Goal: Browse casually: Explore the website without a specific task or goal

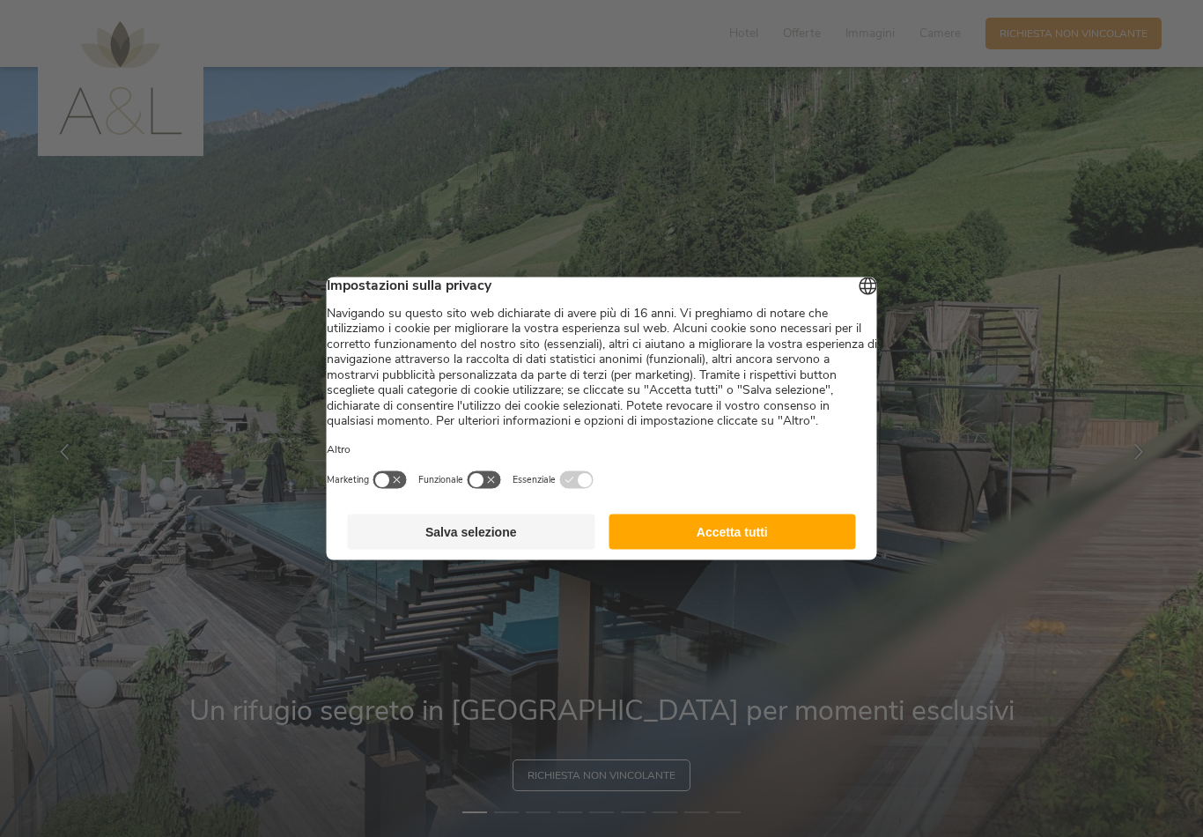
click at [787, 546] on button "Accetta tutti" at bounding box center [733, 531] width 248 height 35
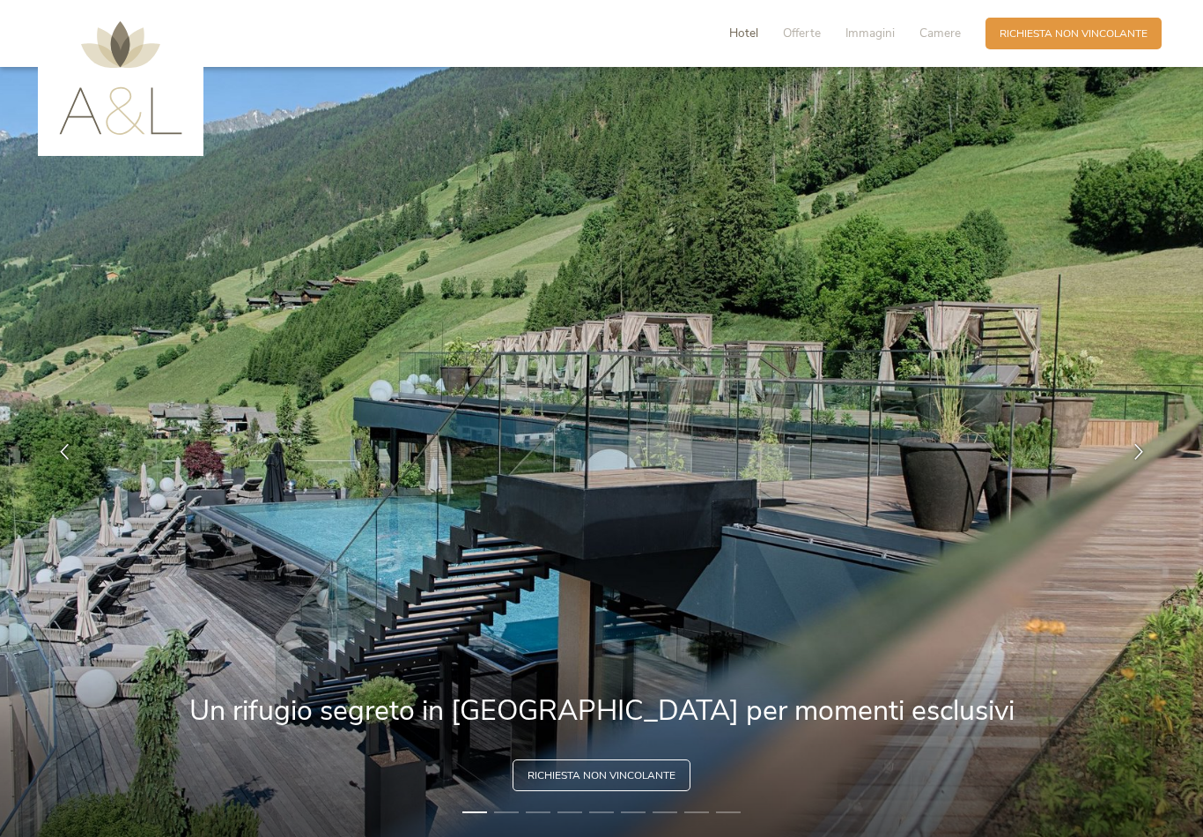
click at [746, 41] on span "Hotel" at bounding box center [743, 33] width 29 height 17
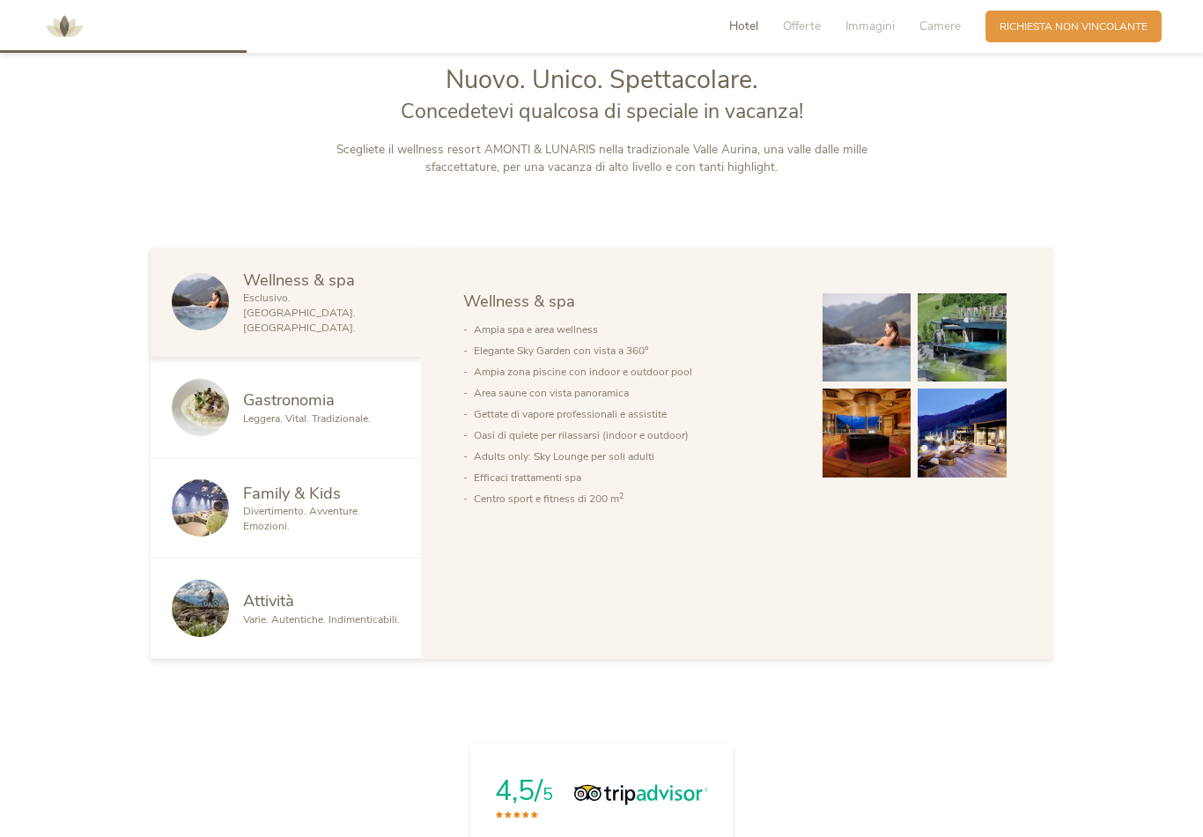
scroll to position [927, 0]
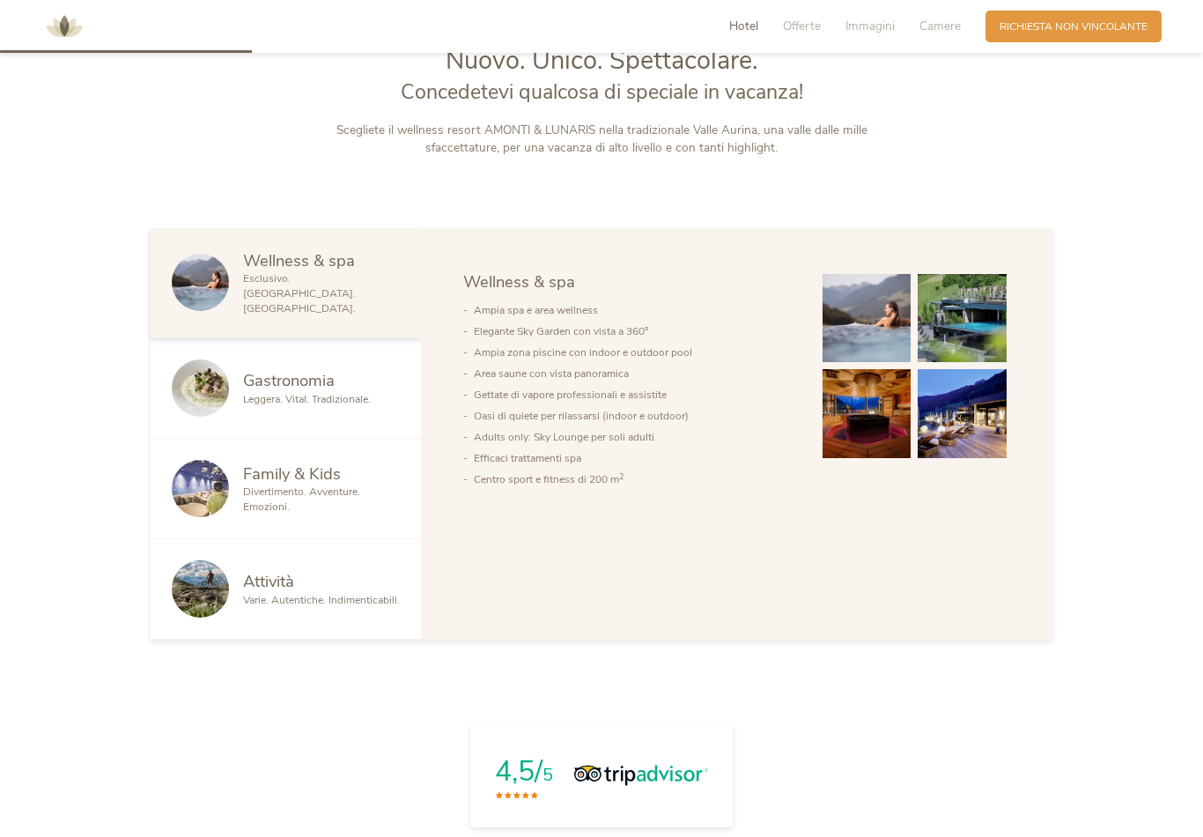
click at [263, 406] on span "Leggera. Vital. Tradizionale." at bounding box center [307, 399] width 128 height 14
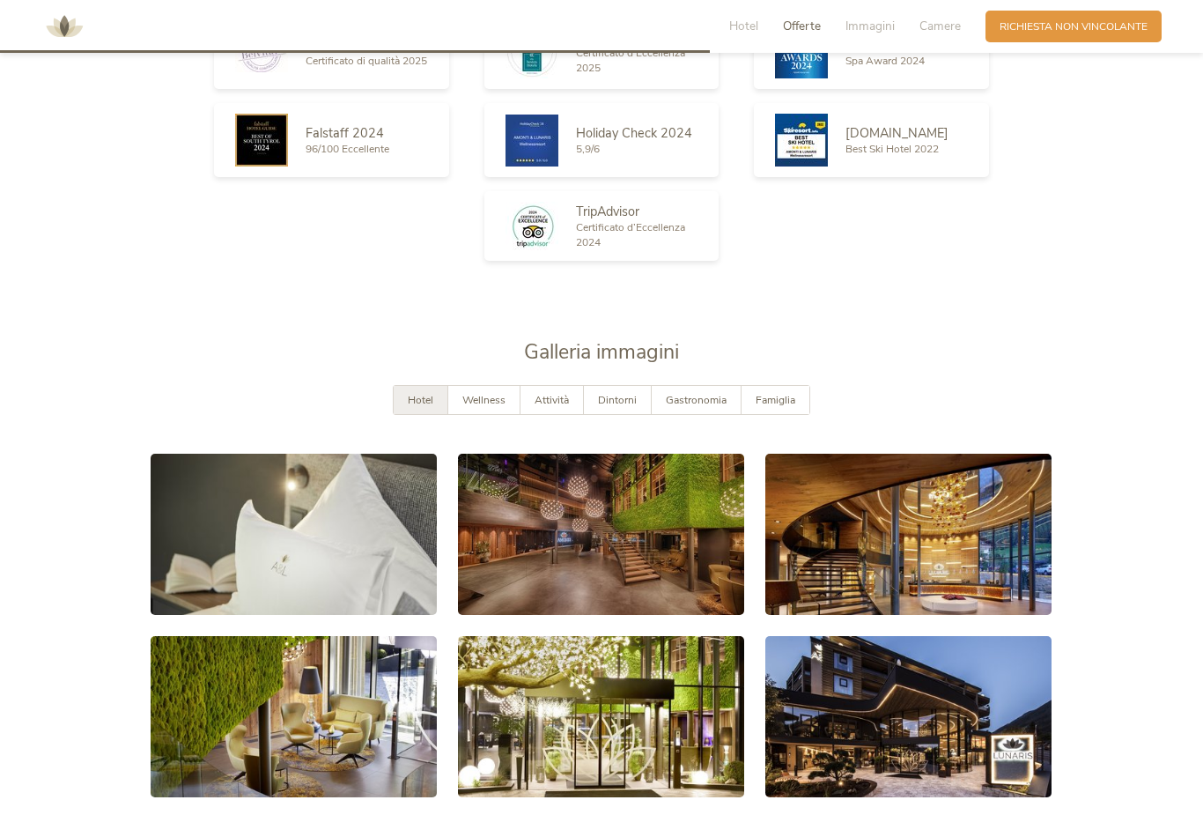
scroll to position [2600, 0]
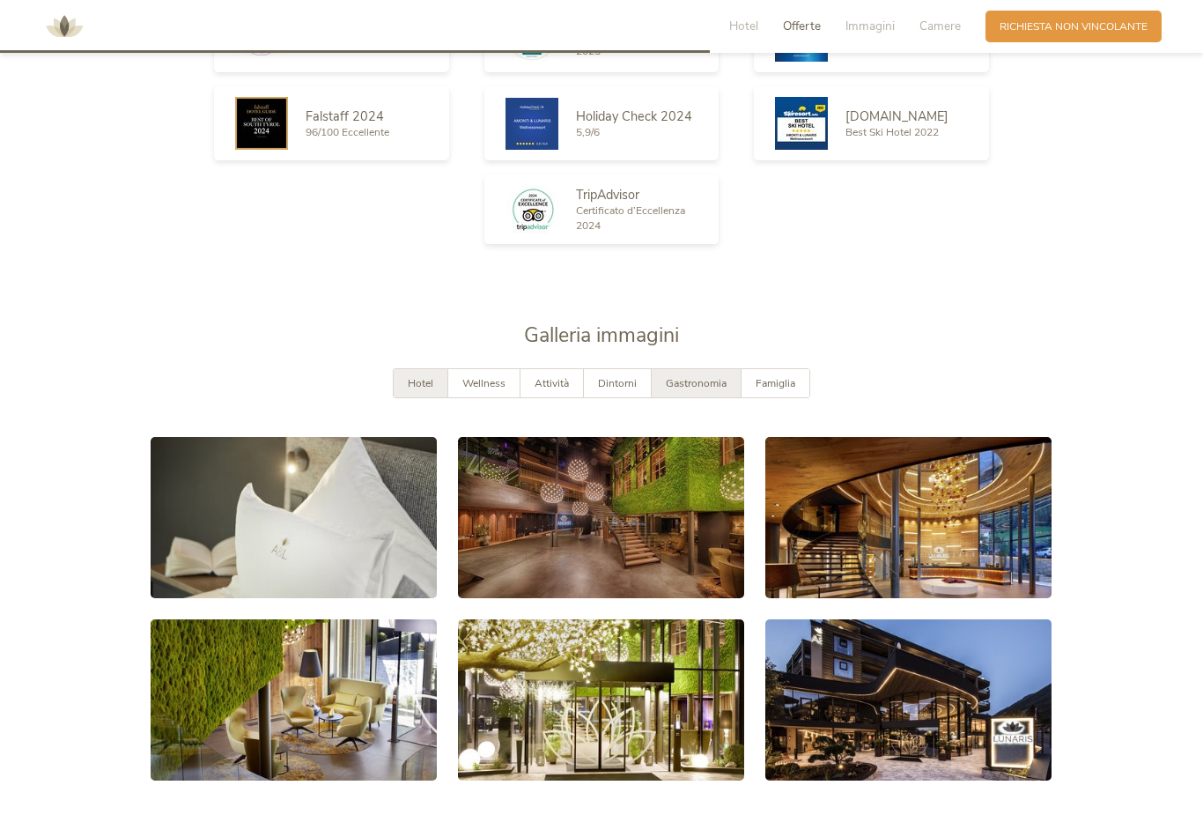
click at [702, 390] on span "Gastronomia" at bounding box center [696, 383] width 61 height 14
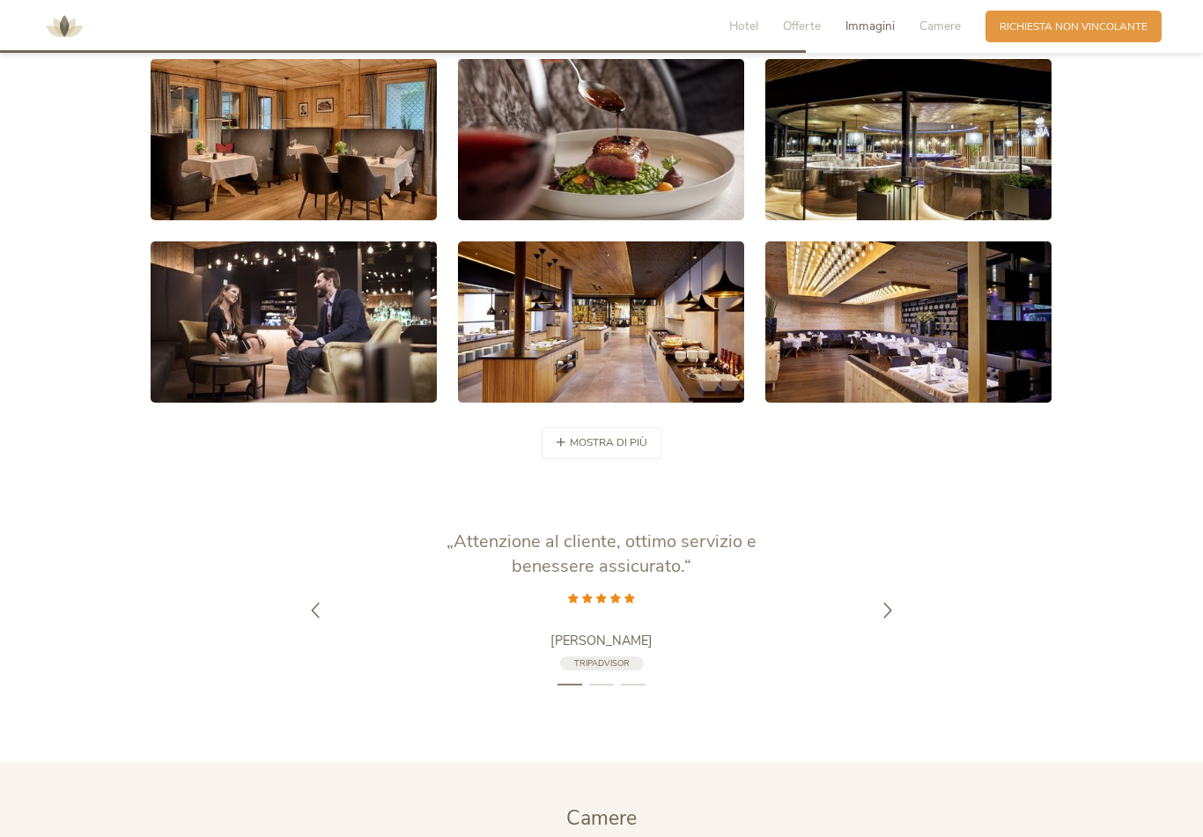
scroll to position [2986, 0]
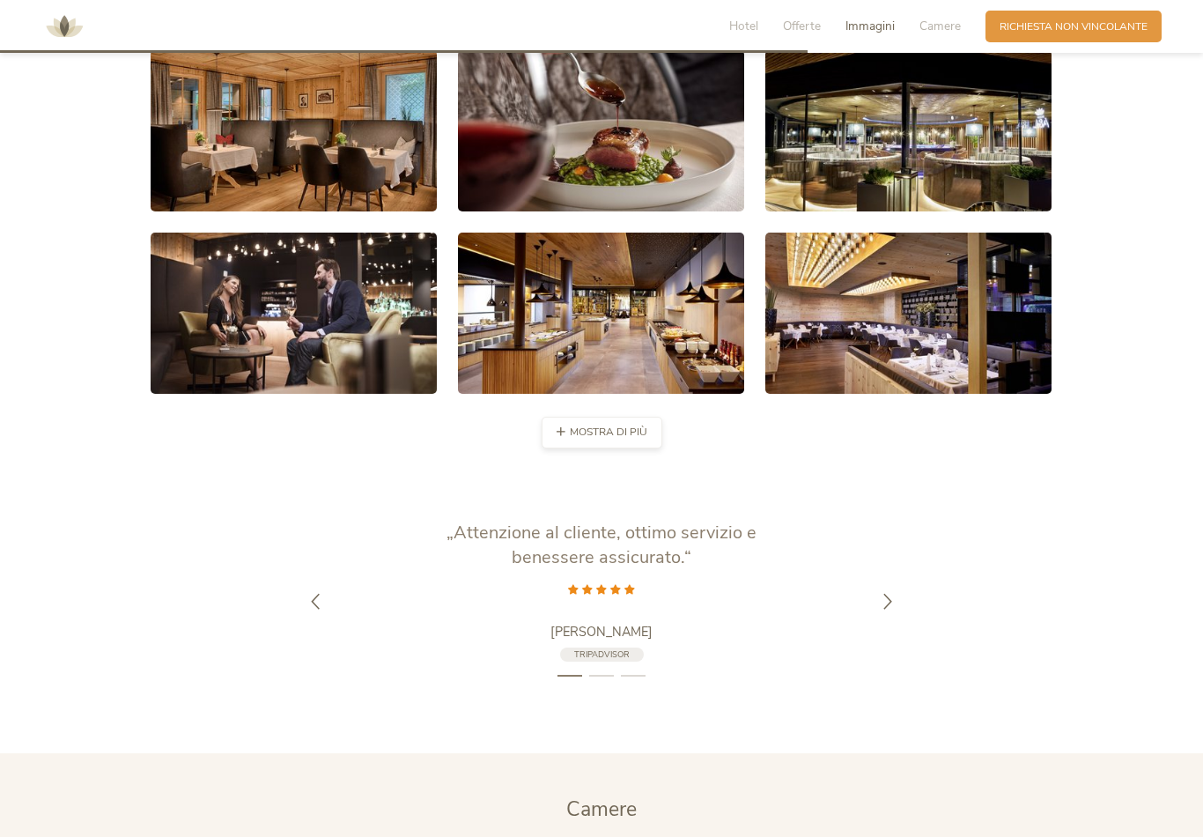
click at [627, 440] on span "mostra di più" at bounding box center [609, 432] width 78 height 15
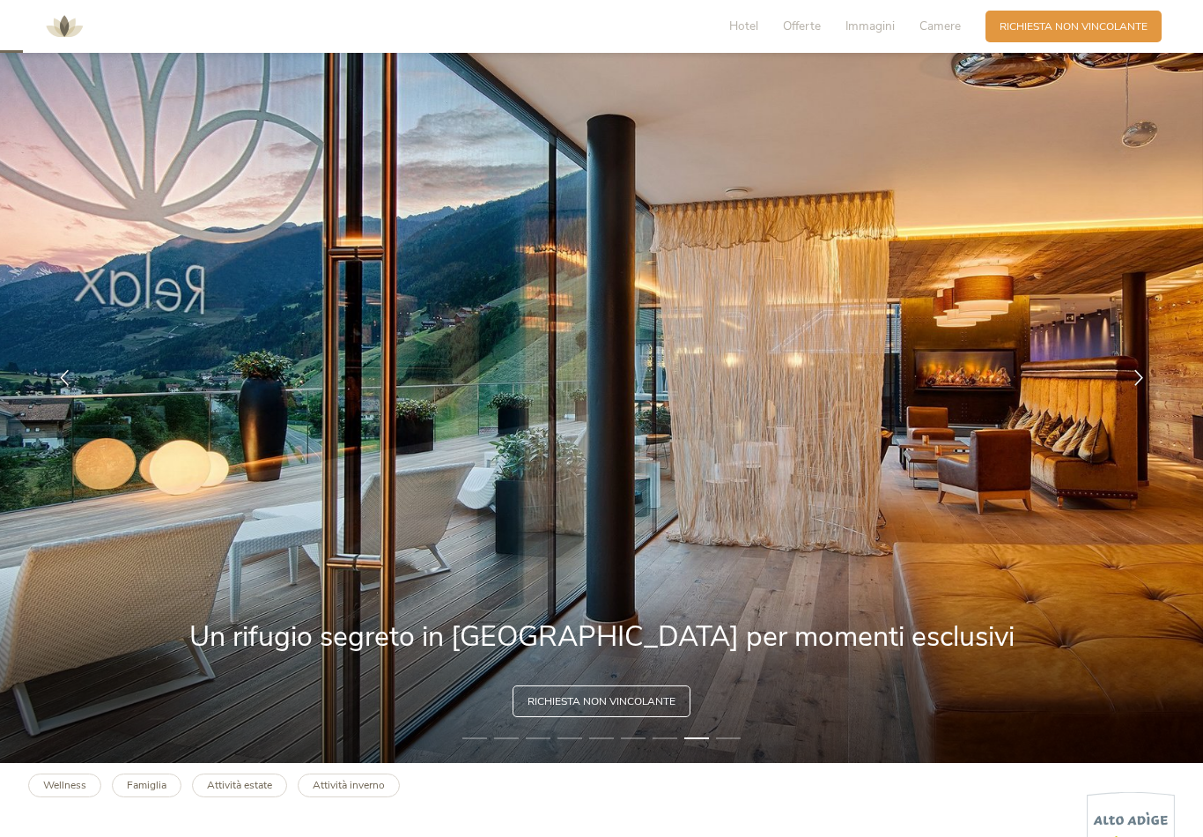
scroll to position [0, 0]
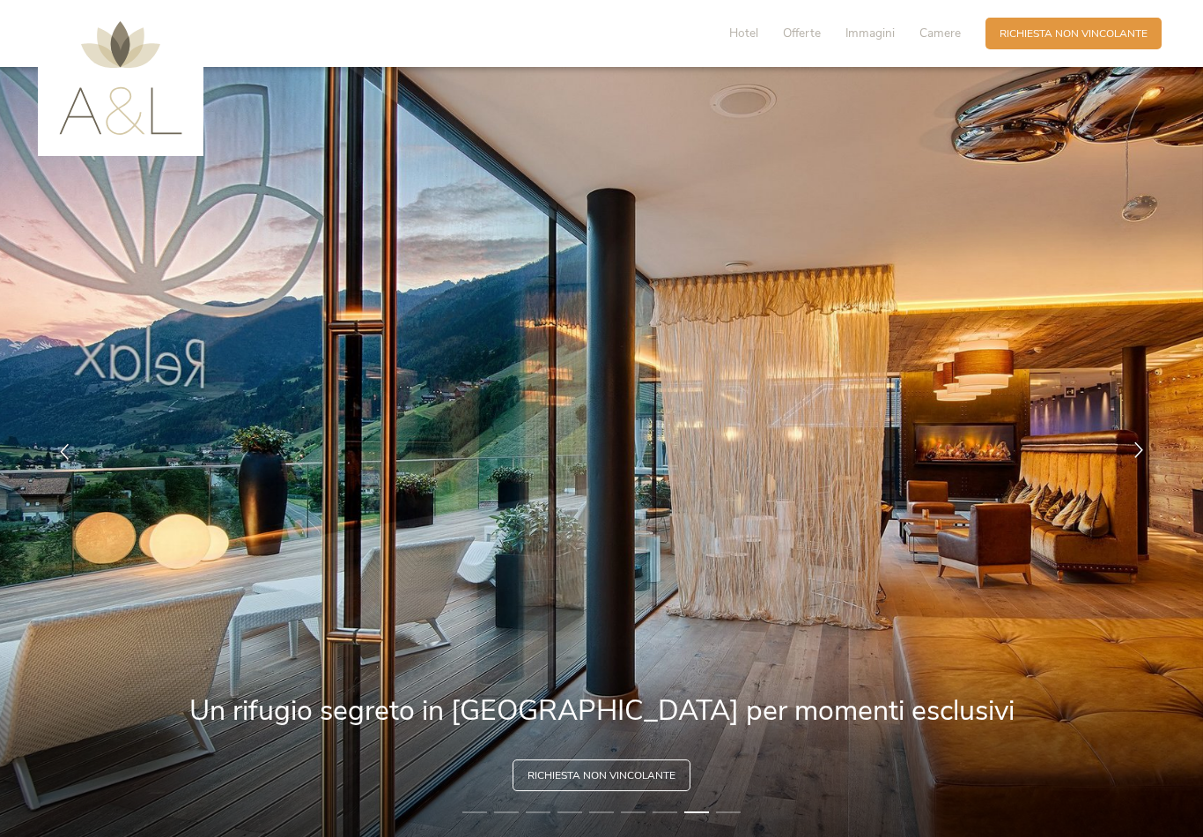
click at [1136, 458] on icon at bounding box center [1139, 450] width 16 height 16
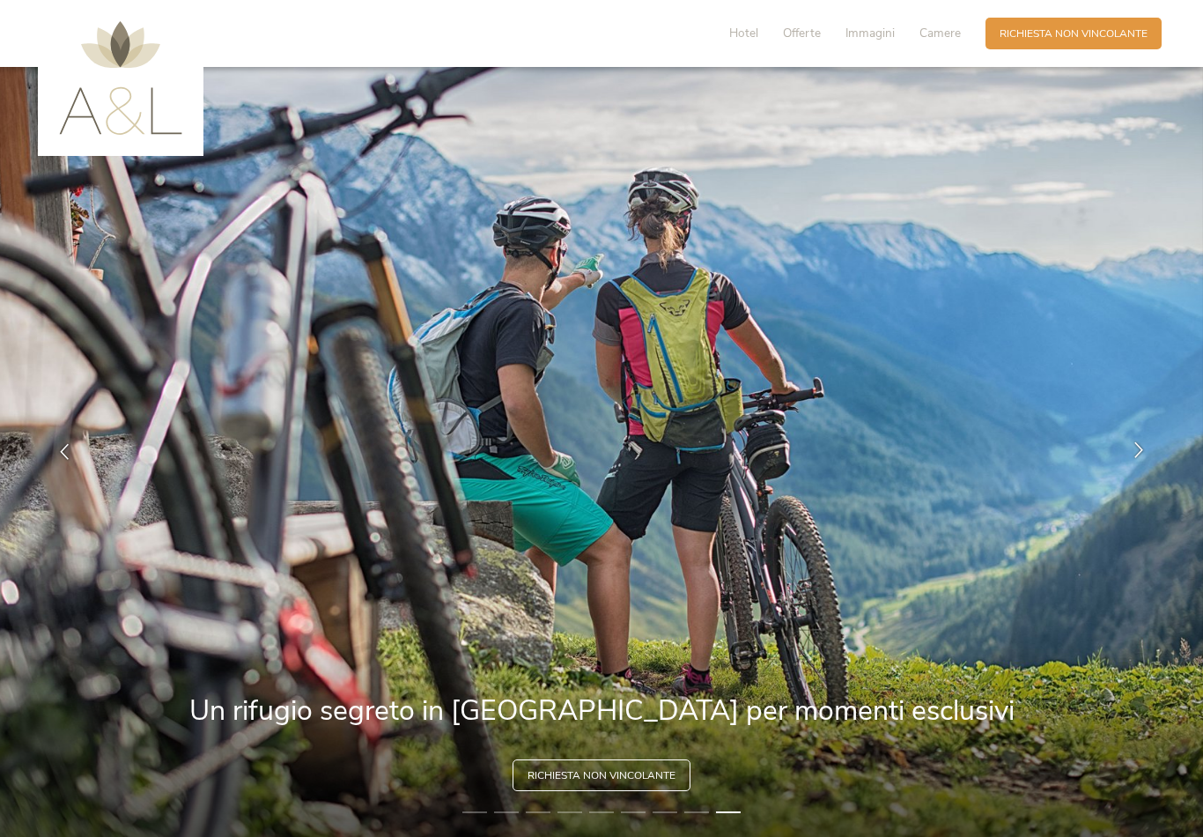
click at [1151, 469] on div at bounding box center [1139, 452] width 44 height 44
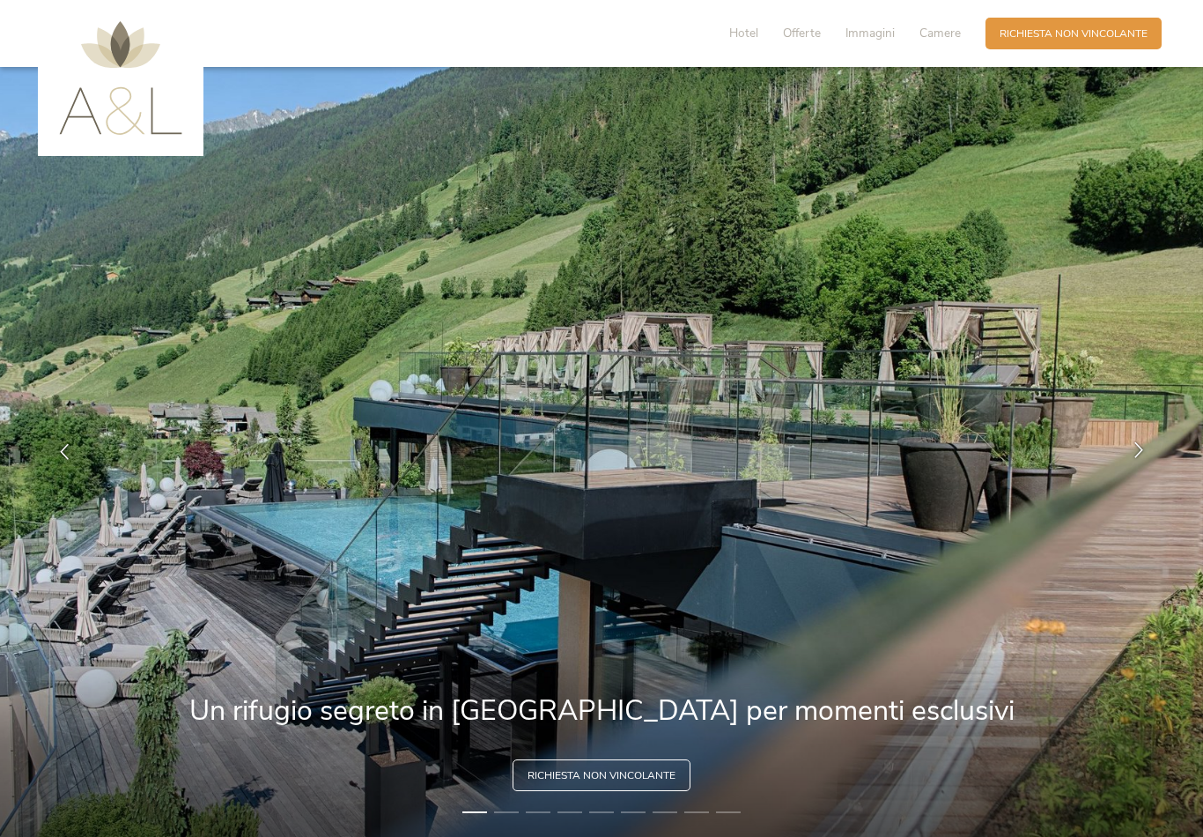
click at [1136, 458] on icon at bounding box center [1139, 450] width 16 height 16
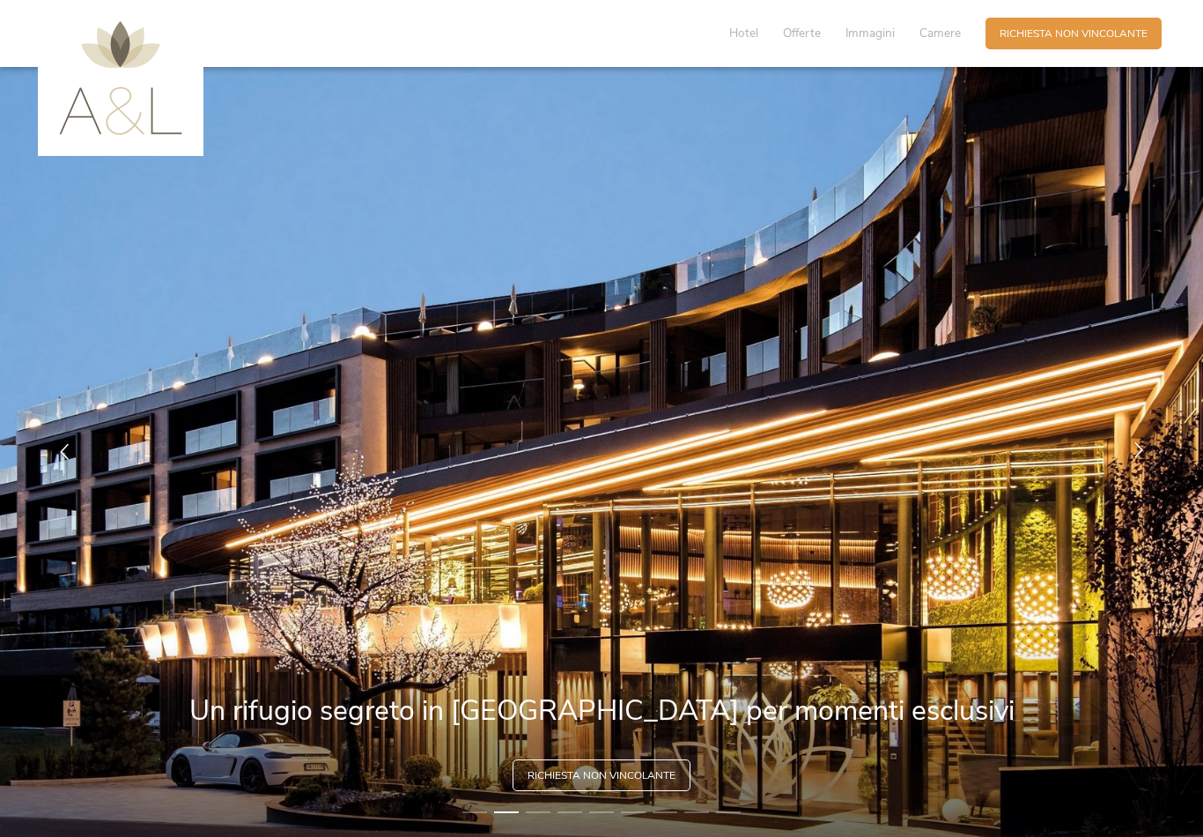
click at [1141, 474] on div at bounding box center [1139, 452] width 44 height 44
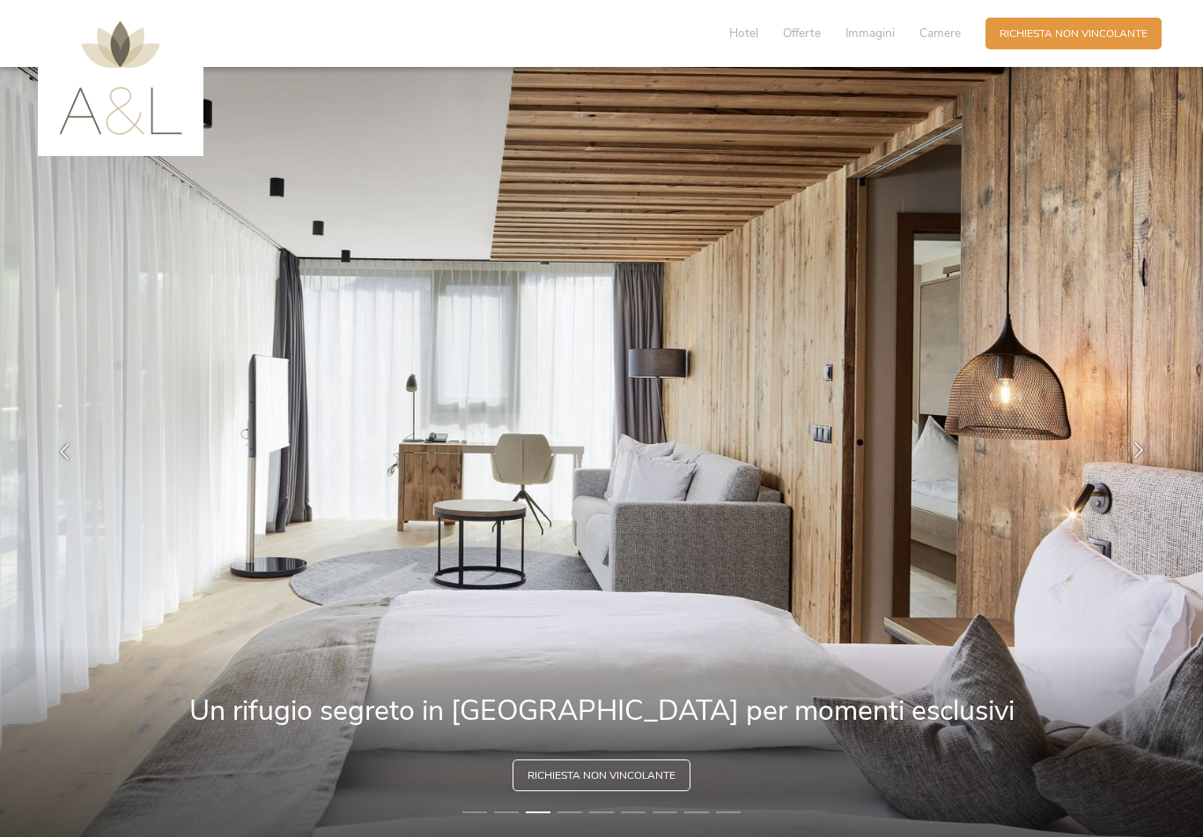
click at [1133, 474] on div at bounding box center [1139, 452] width 44 height 44
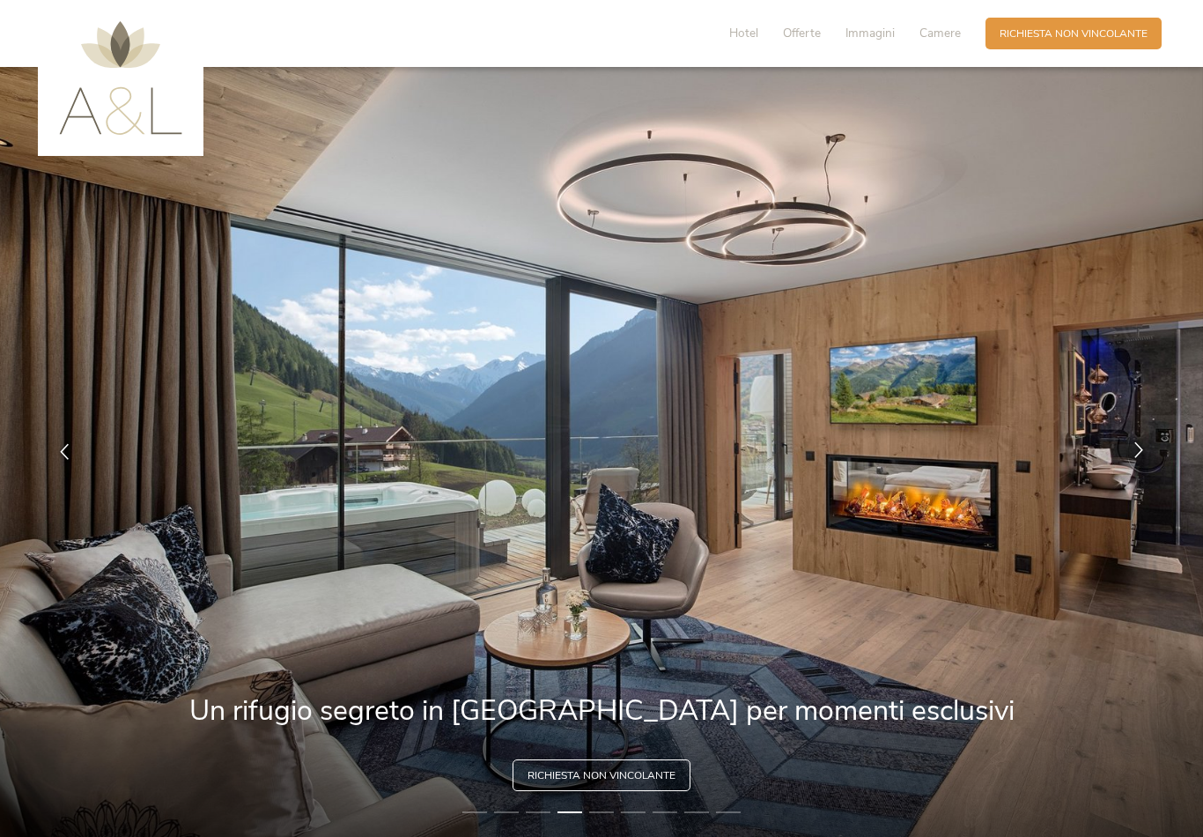
click at [1144, 458] on icon at bounding box center [1139, 450] width 16 height 16
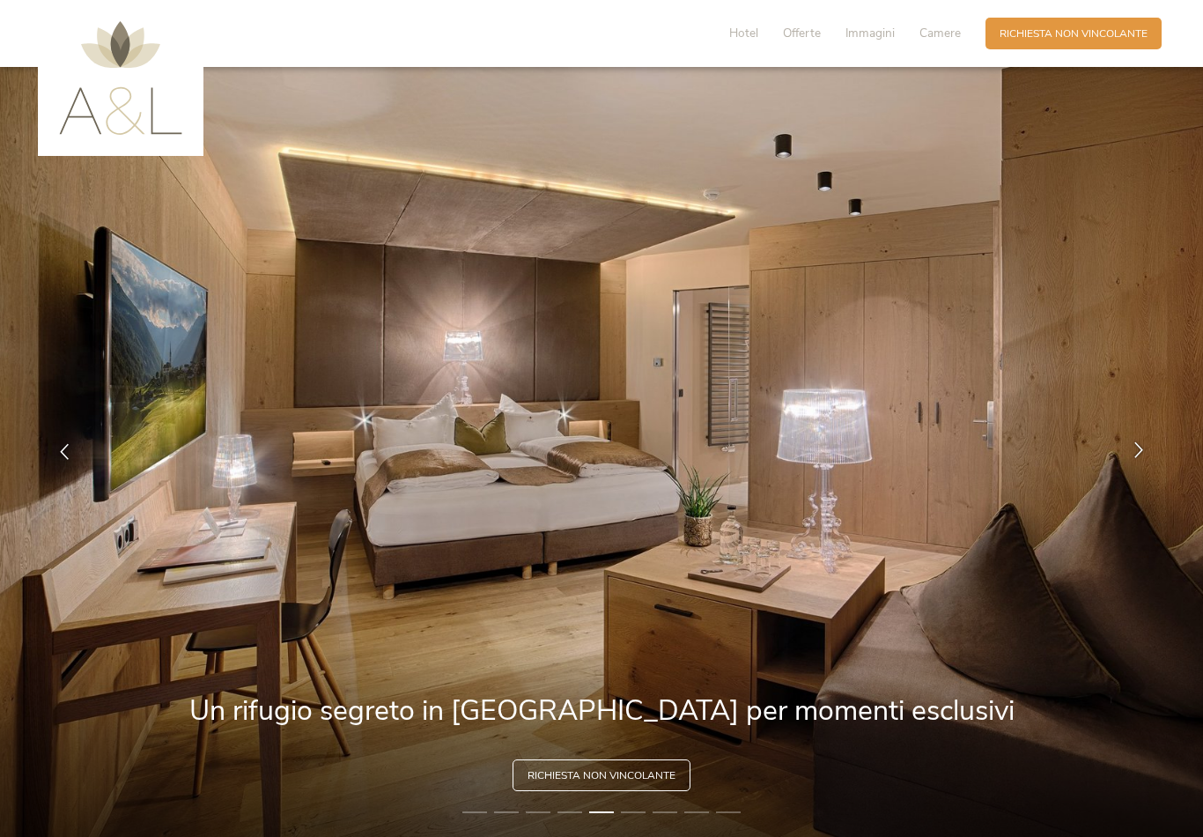
click at [1148, 474] on div at bounding box center [1139, 452] width 44 height 44
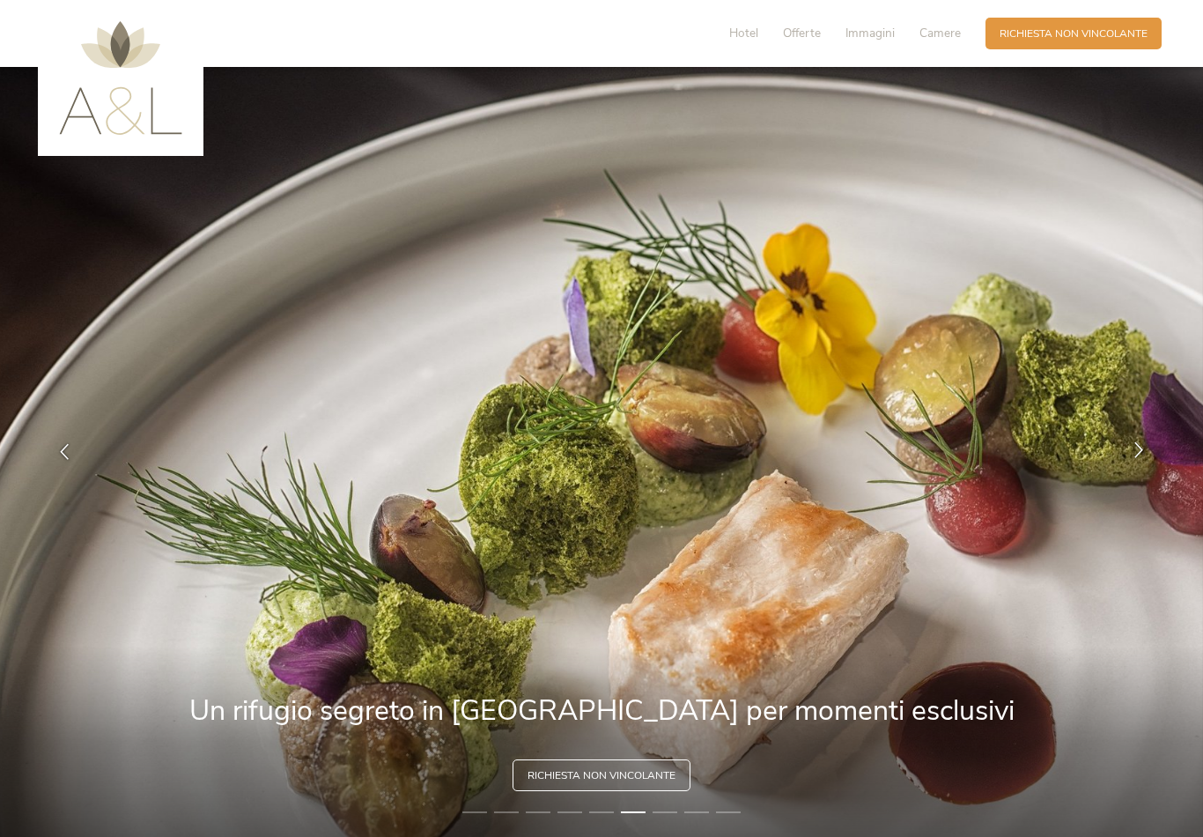
click at [1144, 474] on div at bounding box center [1139, 452] width 44 height 44
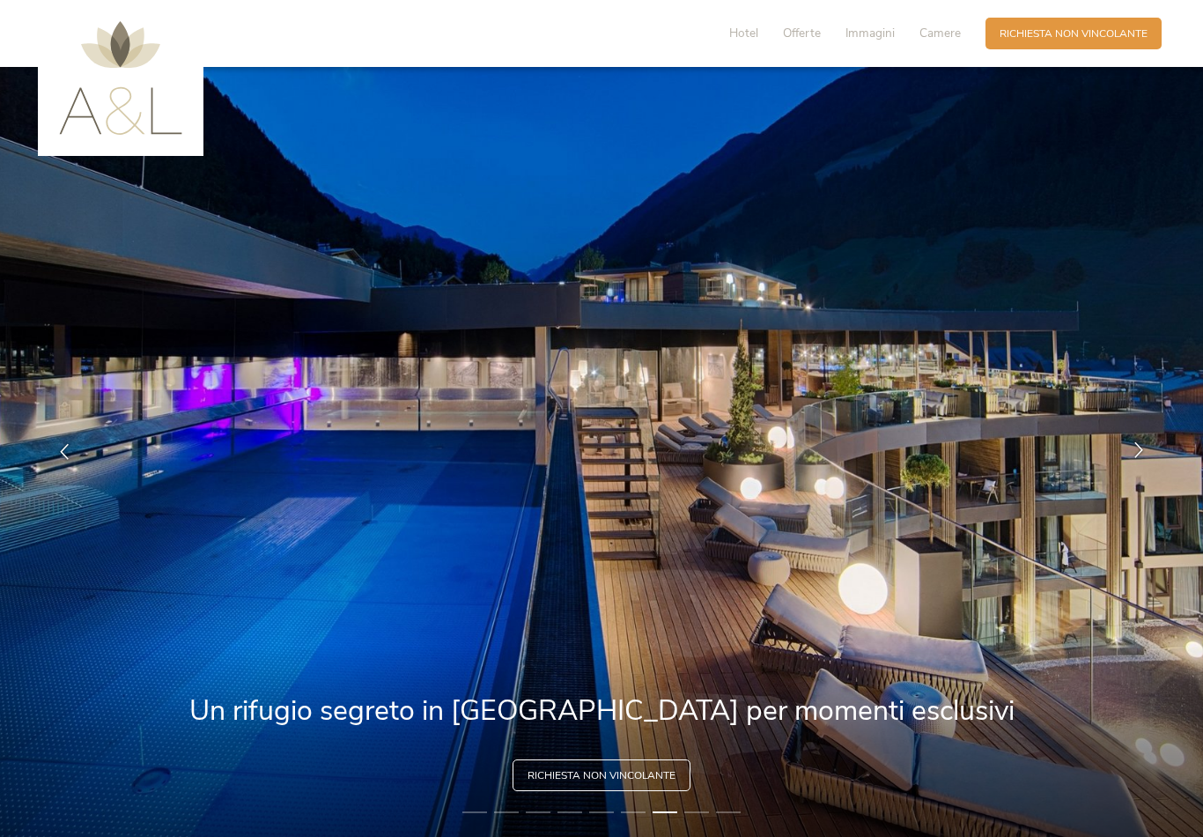
click at [1140, 474] on div at bounding box center [1139, 452] width 44 height 44
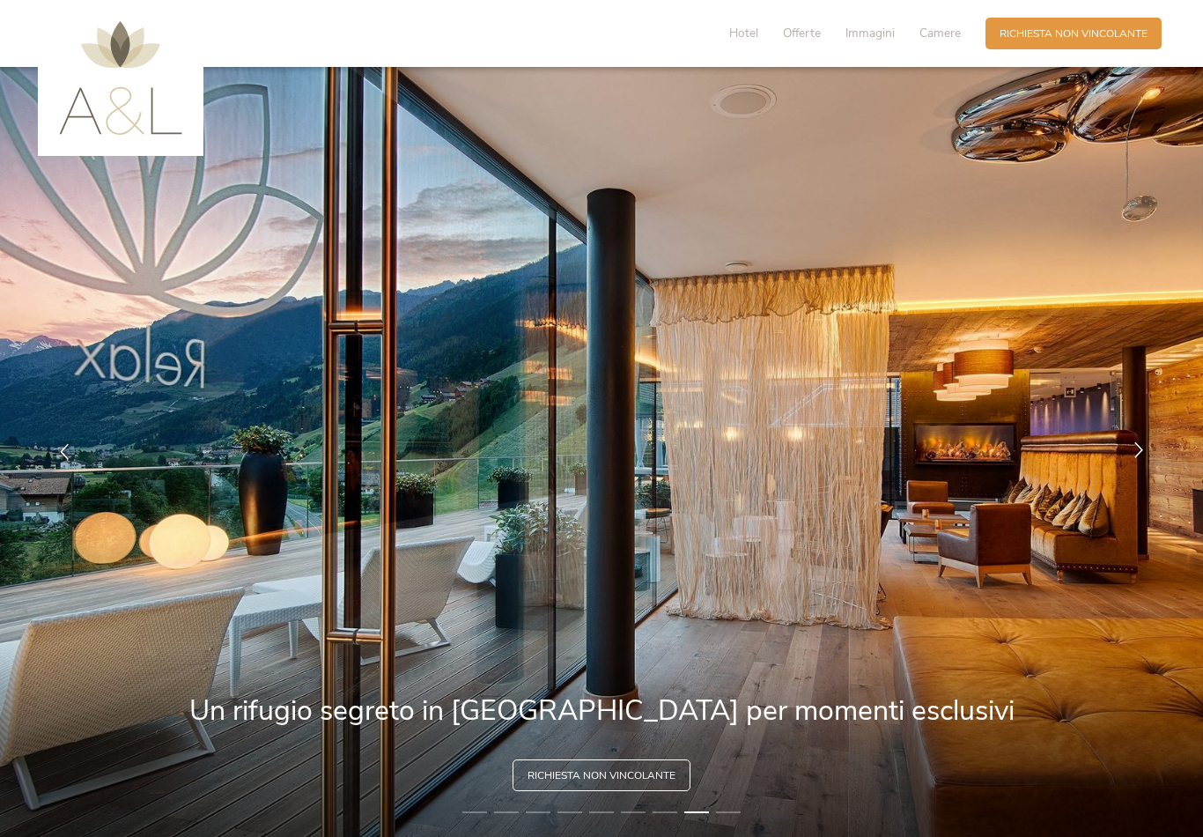
click at [1141, 458] on icon at bounding box center [1139, 450] width 16 height 16
